Goal: Task Accomplishment & Management: Manage account settings

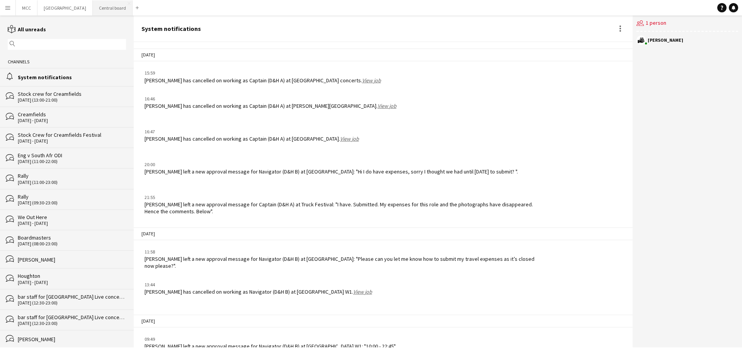
click at [119, 10] on button "Central board Close" at bounding box center [113, 7] width 40 height 15
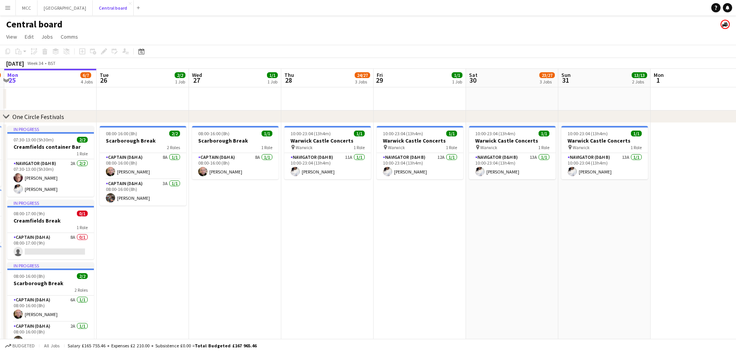
scroll to position [0, 274]
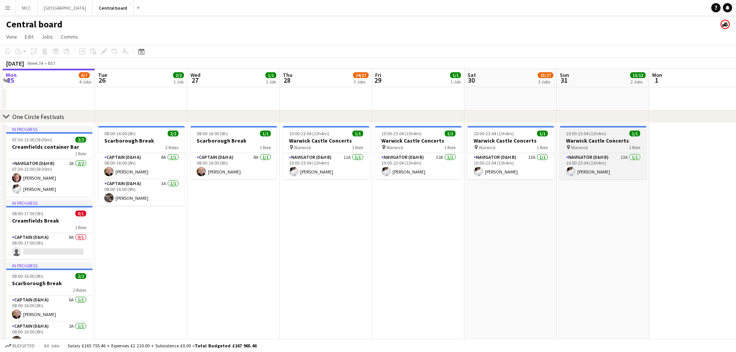
drag, startPoint x: 647, startPoint y: 123, endPoint x: 629, endPoint y: 129, distance: 19.0
click at [617, 133] on div "10:00-23:04 (13h4m) 1/1" at bounding box center [603, 134] width 87 height 6
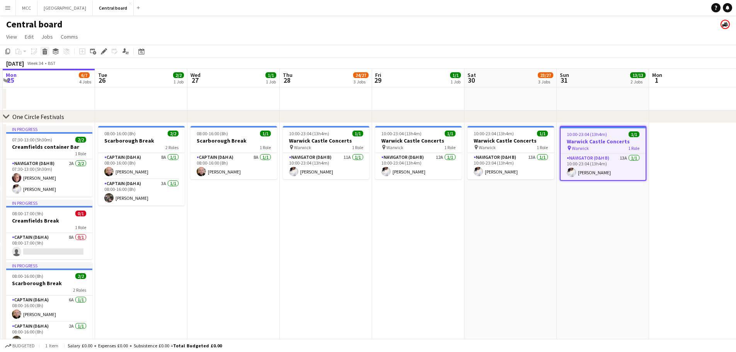
click at [44, 53] on icon at bounding box center [45, 53] width 4 height 4
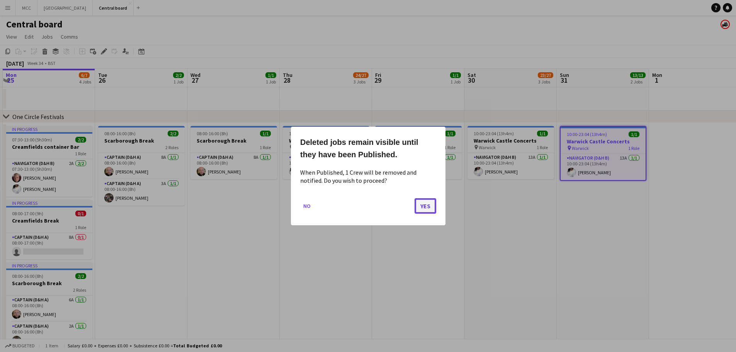
click at [427, 206] on button "Yes" at bounding box center [426, 205] width 22 height 15
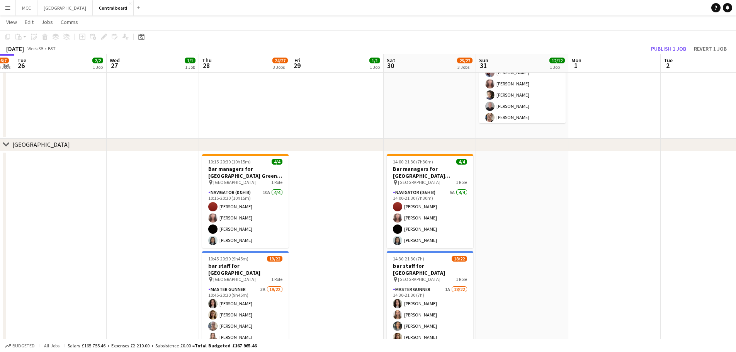
scroll to position [795, 0]
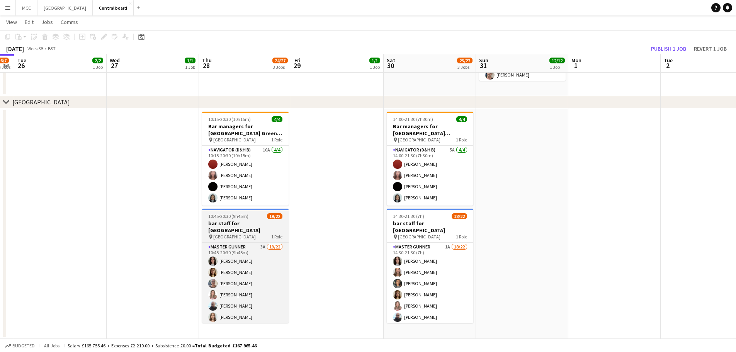
click at [256, 227] on h3 "bar staff for [GEOGRAPHIC_DATA]" at bounding box center [245, 227] width 87 height 14
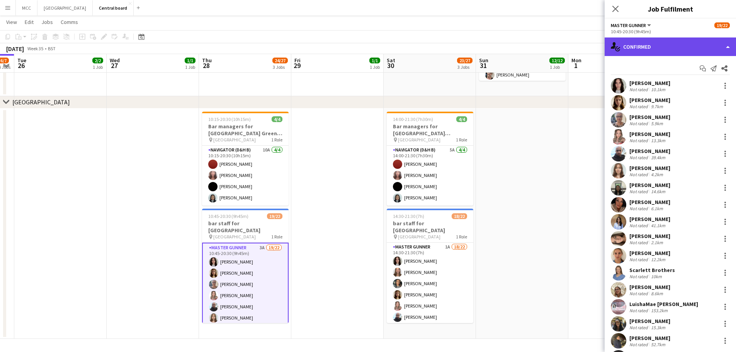
click at [717, 47] on div "single-neutral-actions-check-2 Confirmed" at bounding box center [670, 46] width 131 height 19
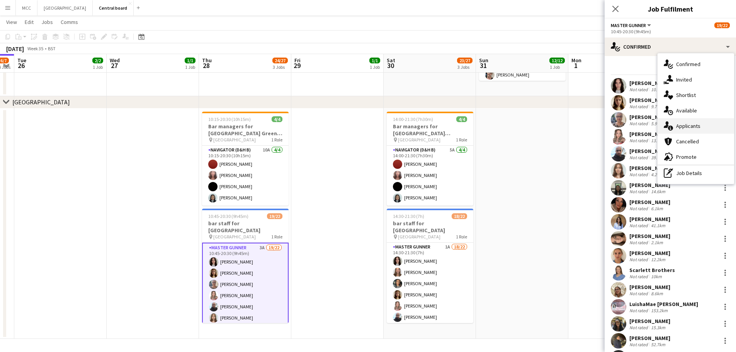
click at [697, 126] on div "single-neutral-actions-information Applicants" at bounding box center [696, 125] width 77 height 15
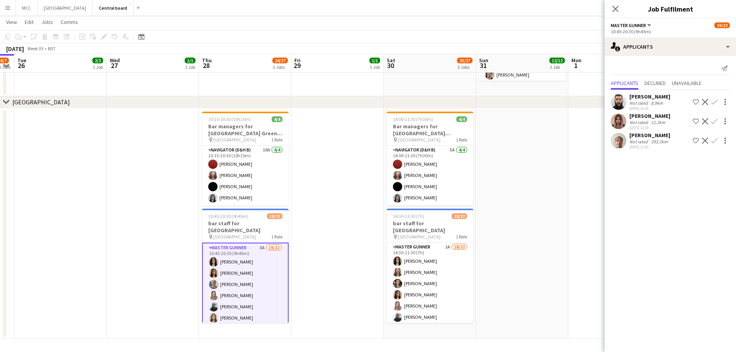
click at [714, 119] on app-icon "Confirm" at bounding box center [715, 121] width 6 height 6
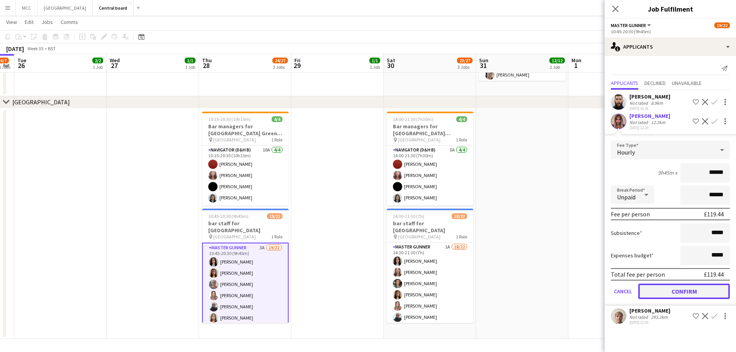
click at [693, 289] on button "Confirm" at bounding box center [685, 291] width 92 height 15
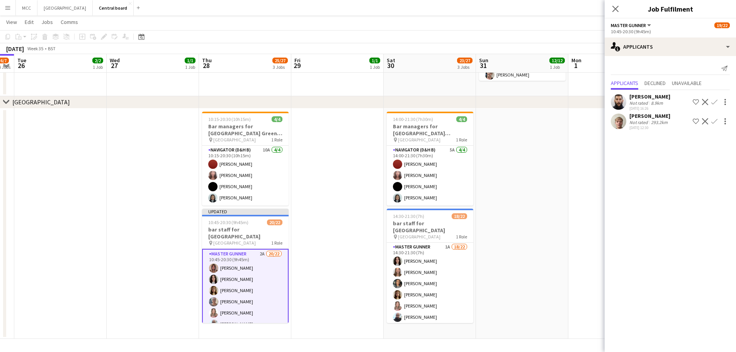
click at [716, 122] on app-icon "Confirm" at bounding box center [715, 121] width 6 height 6
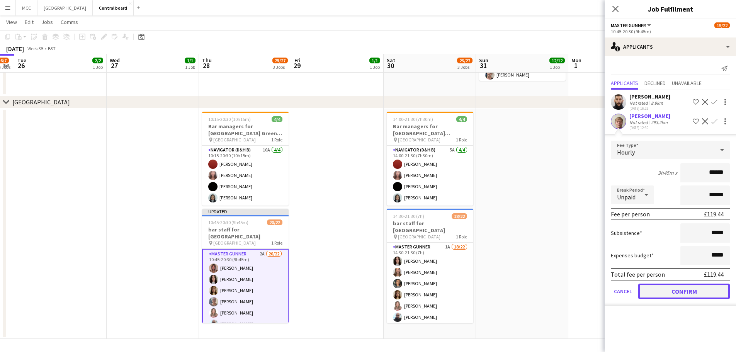
click at [697, 291] on button "Confirm" at bounding box center [685, 291] width 92 height 15
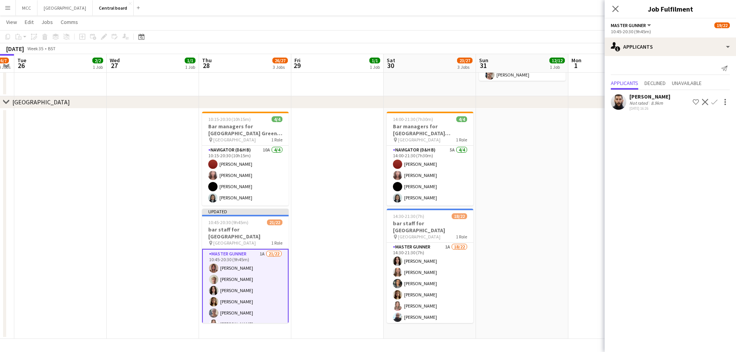
click at [326, 259] on app-date-cell at bounding box center [337, 224] width 92 height 231
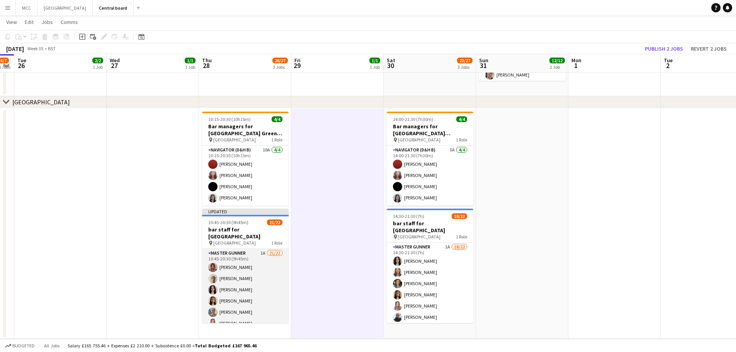
scroll to position [72, 0]
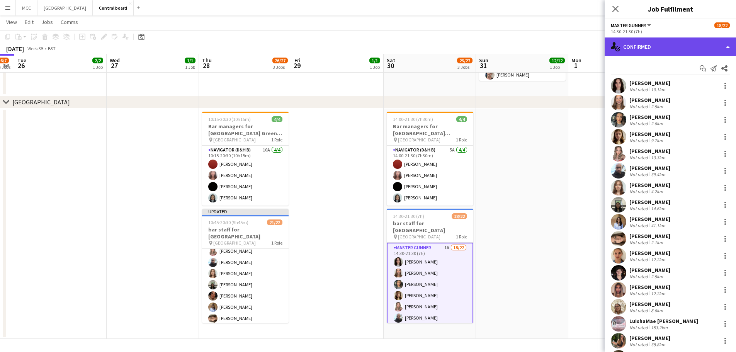
click at [716, 50] on div "single-neutral-actions-check-2 Confirmed" at bounding box center [670, 46] width 131 height 19
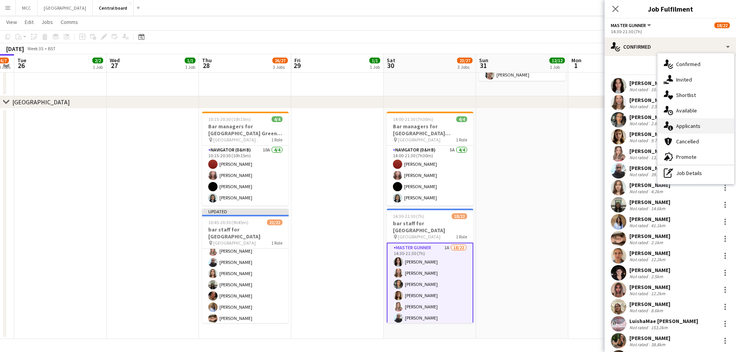
click at [698, 128] on div "single-neutral-actions-information Applicants" at bounding box center [696, 125] width 77 height 15
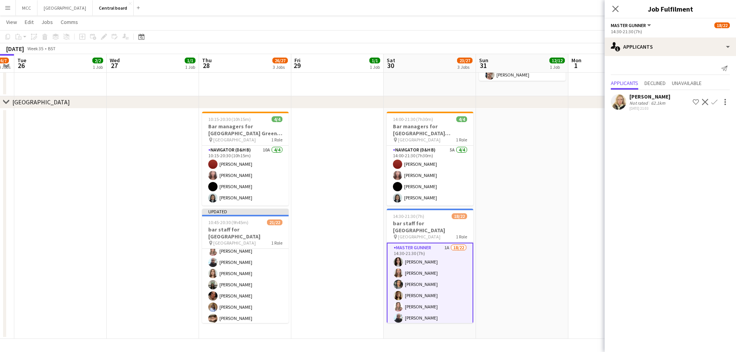
click at [557, 232] on app-date-cell at bounding box center [522, 224] width 92 height 231
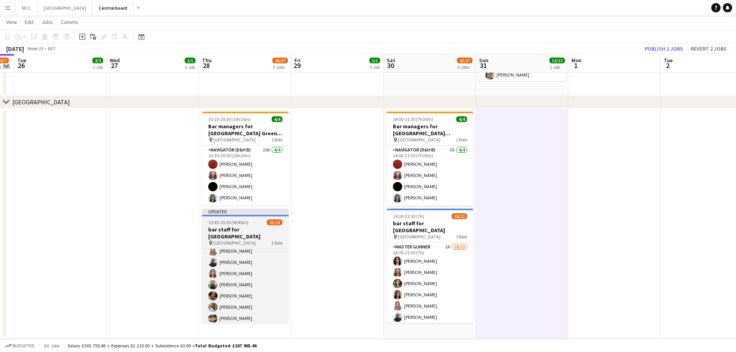
click at [252, 225] on app-job-card "Updated 10:45-20:30 (9h45m) 21/22 bar staff for [GEOGRAPHIC_DATA] pin [GEOGRAPH…" at bounding box center [245, 266] width 87 height 114
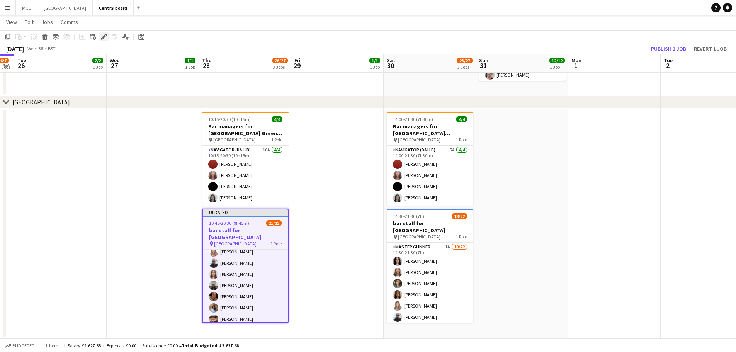
click at [100, 33] on div "Edit" at bounding box center [103, 36] width 9 height 9
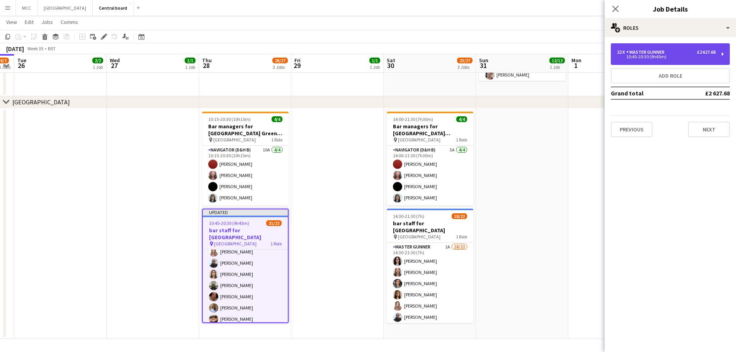
click at [665, 48] on div "22 x Master Gunner £2 627.68 10:45-20:30 (9h45m)" at bounding box center [670, 54] width 119 height 22
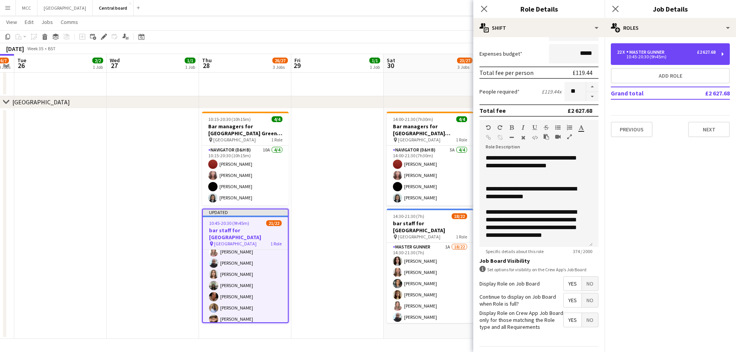
scroll to position [37, 0]
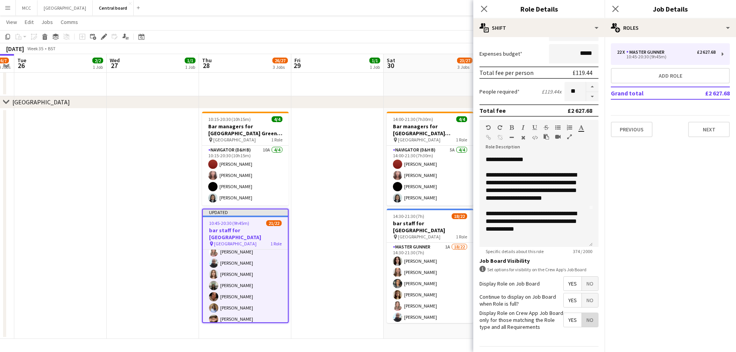
click at [587, 320] on span "No" at bounding box center [590, 320] width 16 height 14
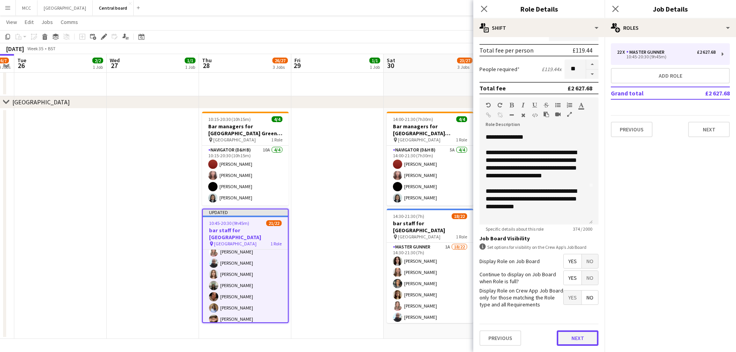
click at [583, 342] on button "Next" at bounding box center [578, 337] width 42 height 15
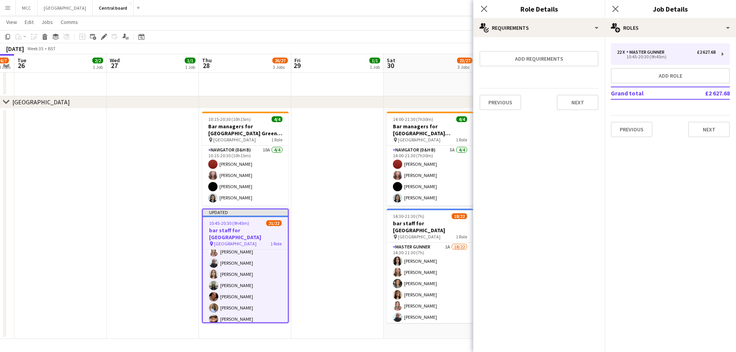
click at [329, 318] on app-date-cell at bounding box center [337, 224] width 92 height 231
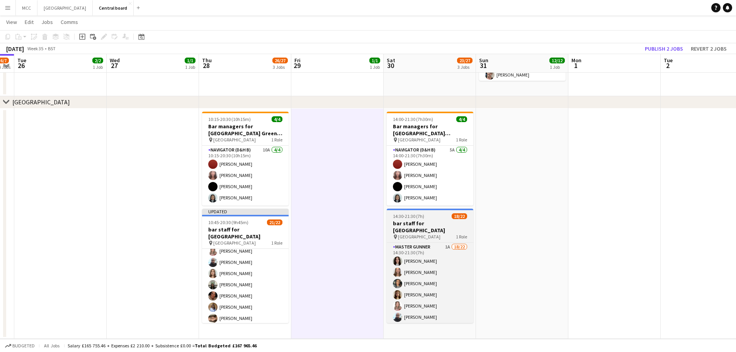
click at [440, 222] on h3 "bar staff for [GEOGRAPHIC_DATA]" at bounding box center [430, 227] width 87 height 14
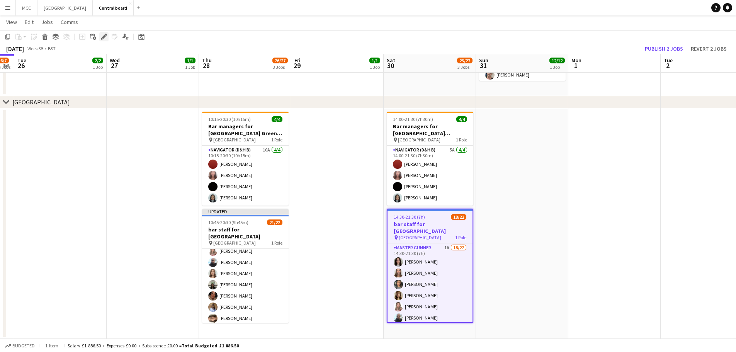
click at [105, 37] on icon "Edit" at bounding box center [104, 37] width 6 height 6
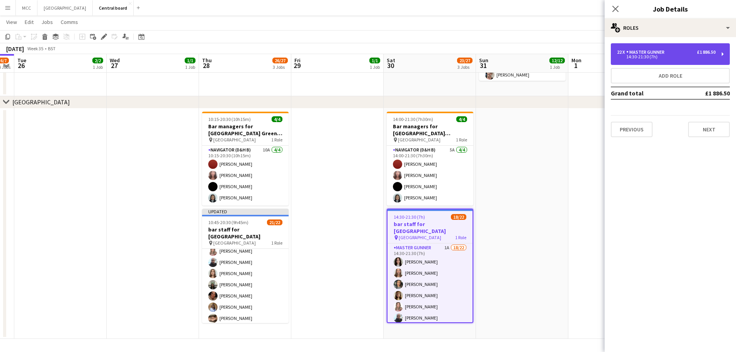
click at [649, 54] on div "Master Gunner" at bounding box center [647, 51] width 41 height 5
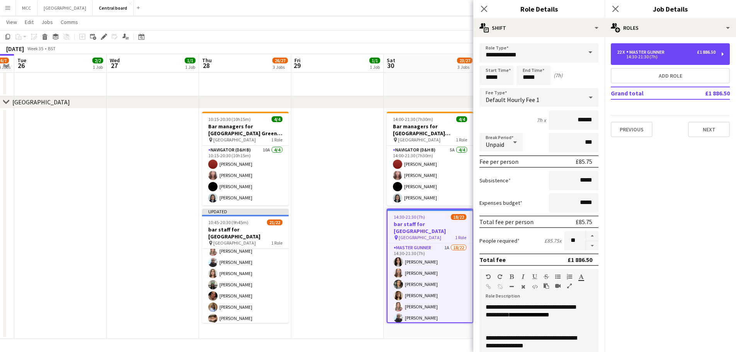
scroll to position [172, 0]
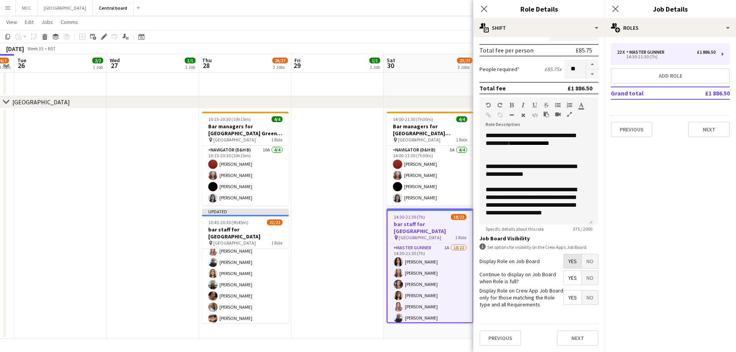
click at [564, 259] on span "Yes" at bounding box center [573, 261] width 18 height 14
click at [565, 274] on span "Yes" at bounding box center [573, 278] width 18 height 14
click at [588, 295] on span "No" at bounding box center [590, 298] width 16 height 14
click at [583, 342] on button "Next" at bounding box center [578, 337] width 42 height 15
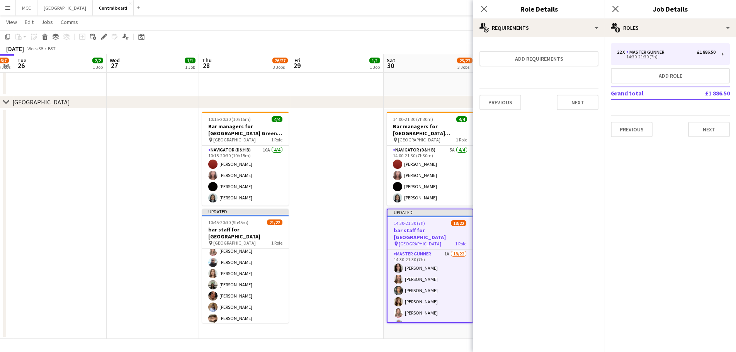
scroll to position [0, 0]
click at [370, 293] on app-date-cell at bounding box center [337, 224] width 92 height 231
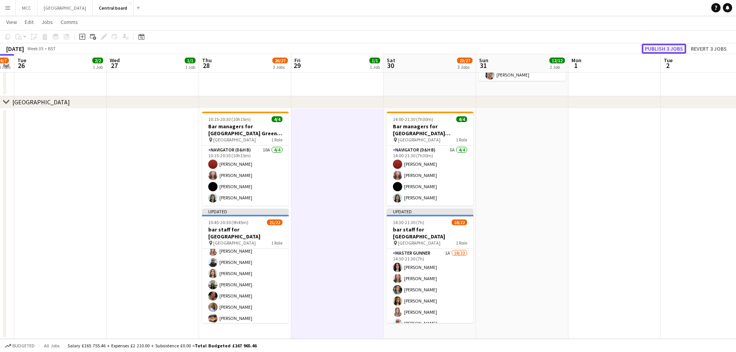
click at [653, 50] on button "Publish 3 jobs" at bounding box center [664, 49] width 44 height 10
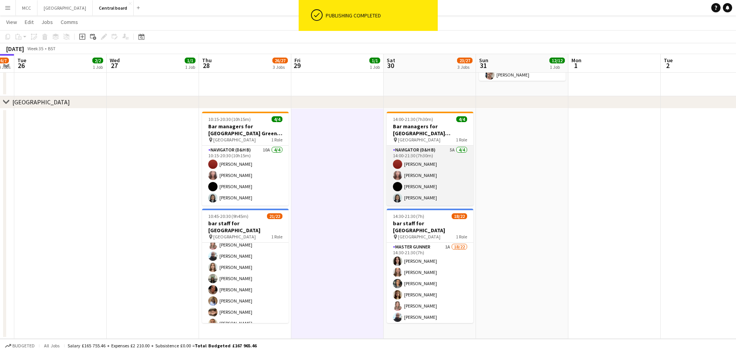
click at [431, 180] on app-card-role "Navigator (D&H B) 5A [DATE] 14:00-21:30 (7h30m) [PERSON_NAME] [PERSON_NAME] [PE…" at bounding box center [430, 176] width 87 height 60
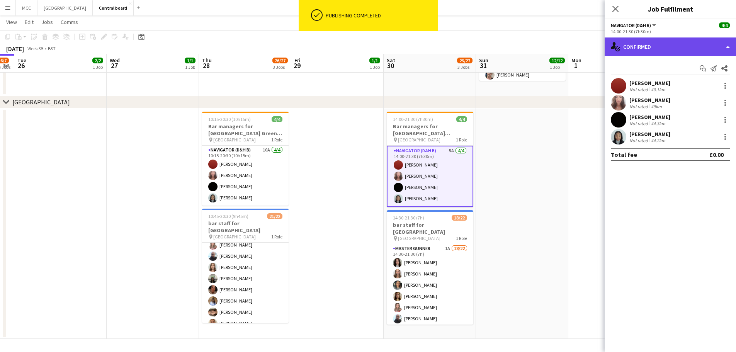
click at [706, 49] on div "single-neutral-actions-check-2 Confirmed" at bounding box center [670, 46] width 131 height 19
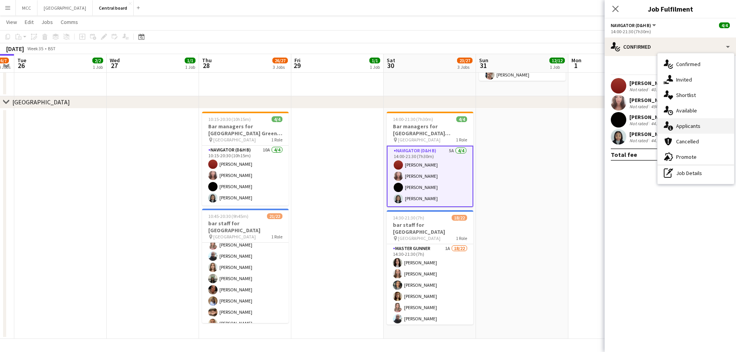
click at [686, 127] on div "single-neutral-actions-information Applicants" at bounding box center [696, 125] width 77 height 15
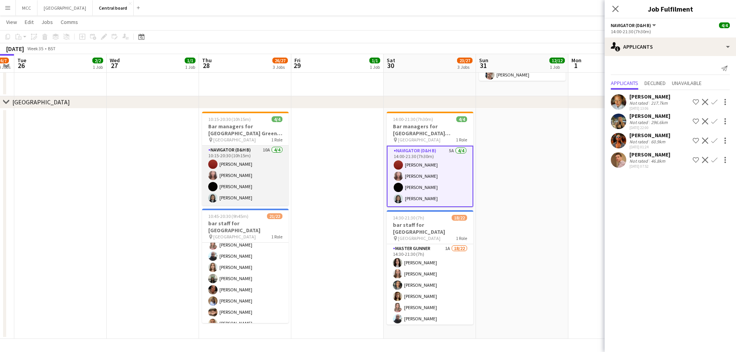
click at [250, 169] on app-card-role "Navigator (D&H B) 10A [DATE] 10:15-20:30 (10h15m) [PERSON_NAME] [PERSON_NAME] […" at bounding box center [245, 176] width 87 height 60
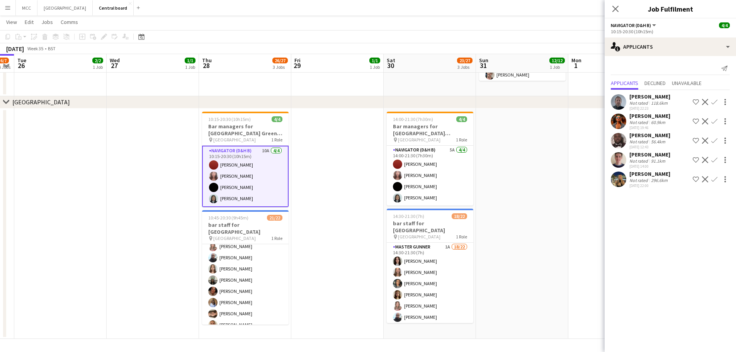
click at [329, 304] on app-date-cell at bounding box center [337, 224] width 92 height 231
